Goal: Subscribe to service/newsletter

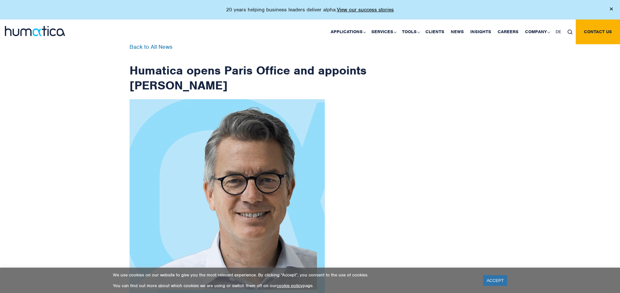
scroll to position [1038, 0]
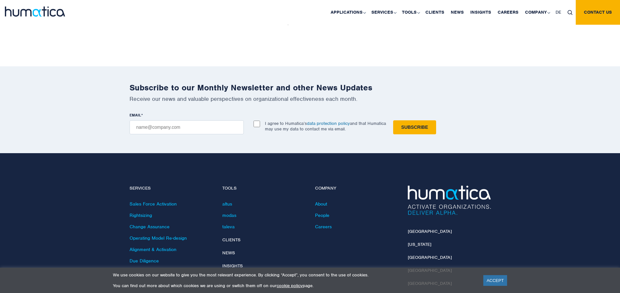
checkbox input "true"
type input "[EMAIL_ADDRESS][DOMAIN_NAME]"
click at [393, 120] on input "Subscribe" at bounding box center [414, 127] width 43 height 14
